Goal: Information Seeking & Learning: Learn about a topic

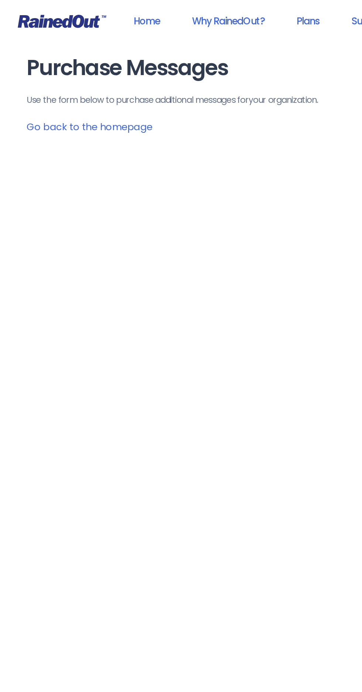
click at [110, 11] on link "Home" at bounding box center [103, 14] width 38 height 17
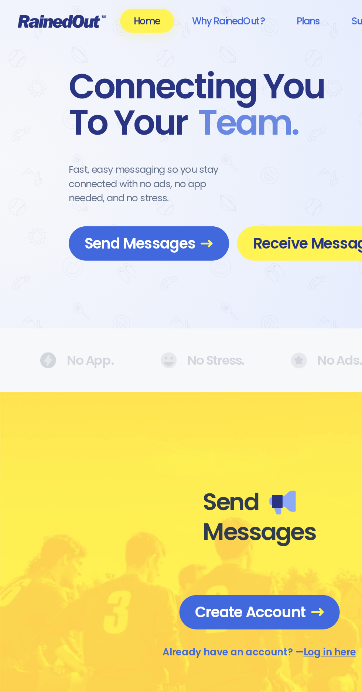
click at [210, 17] on link "Plans" at bounding box center [214, 14] width 35 height 17
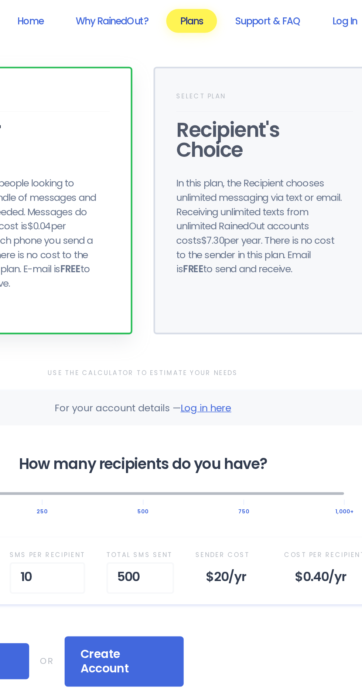
click at [263, 167] on div "In this plan, the Recipient chooses unlimited messaging via text or email. Rece…" at bounding box center [263, 158] width 118 height 70
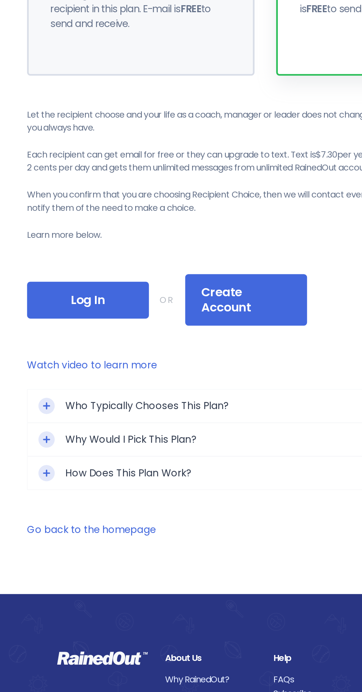
click at [156, 452] on div "Who Typically Chooses This Plan?" at bounding box center [181, 458] width 325 height 22
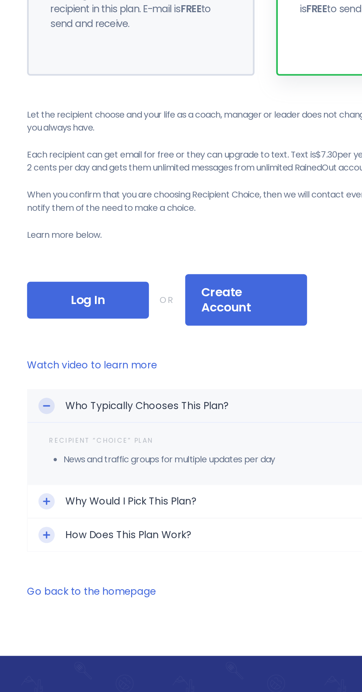
click at [101, 426] on link "Watch video to learn more" at bounding box center [180, 431] width 325 height 10
